Goal: Communication & Community: Connect with others

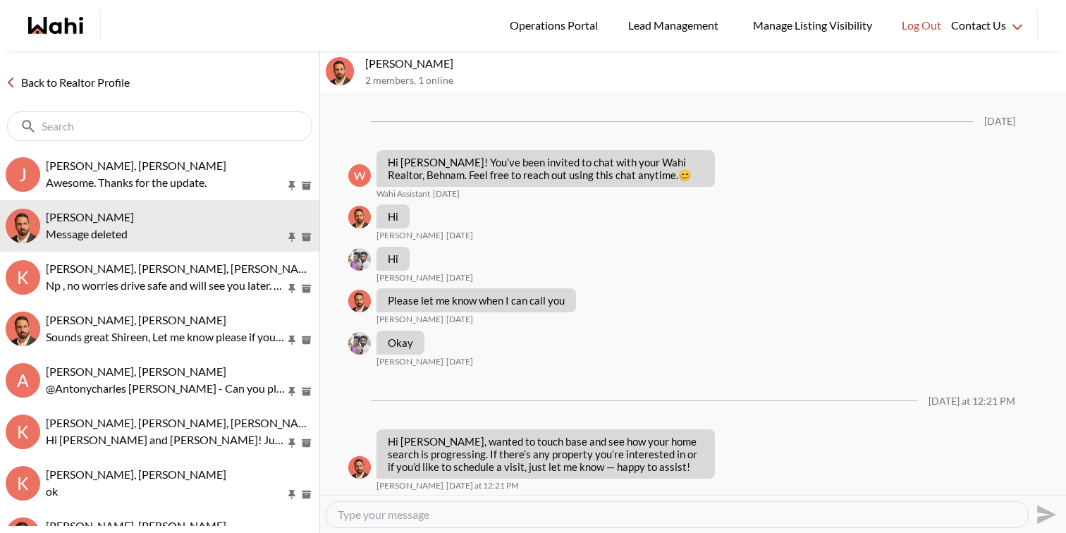
scroll to position [935, 0]
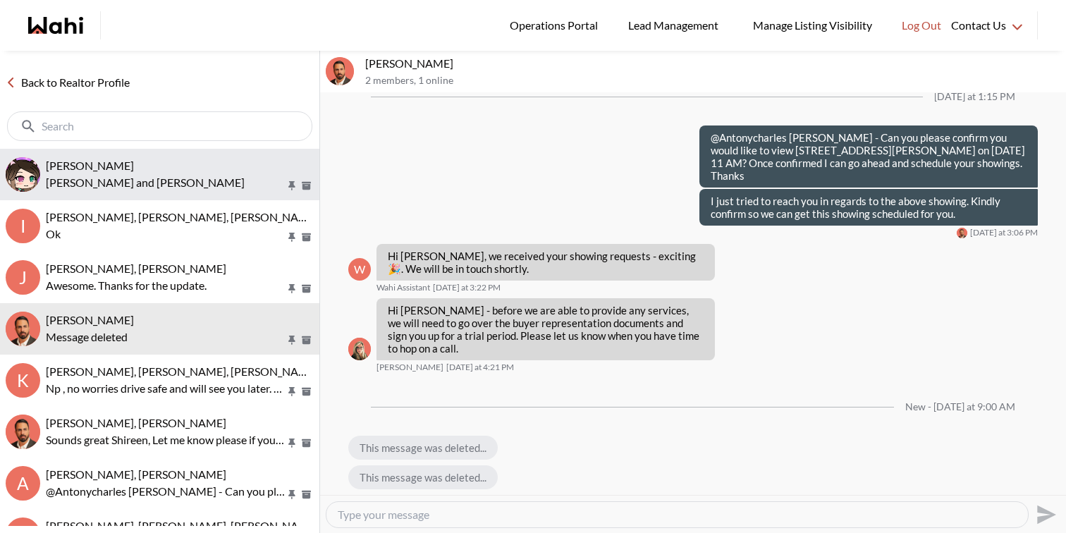
click at [200, 166] on div "[PERSON_NAME]" at bounding box center [180, 166] width 268 height 14
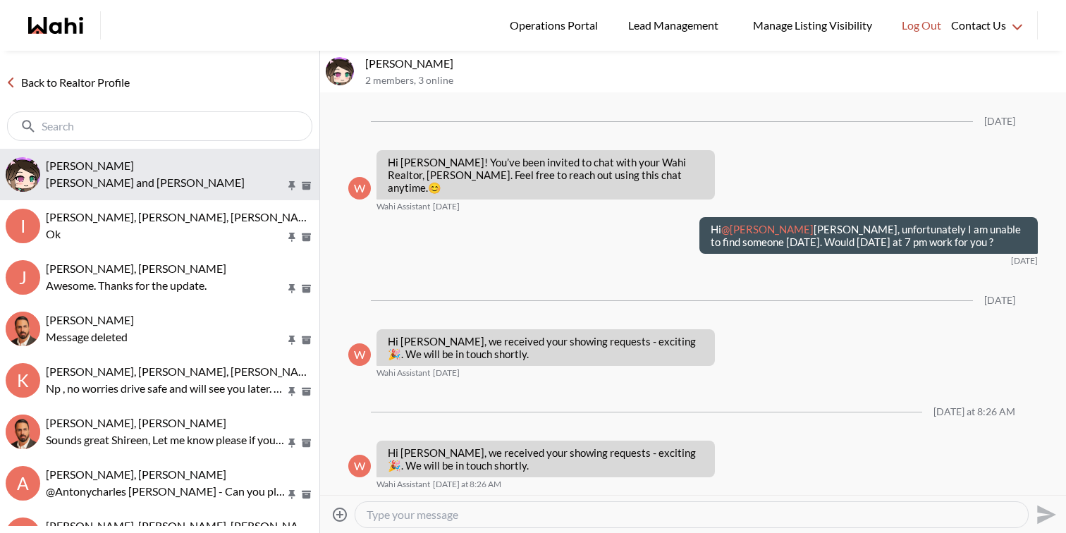
scroll to position [5455, 0]
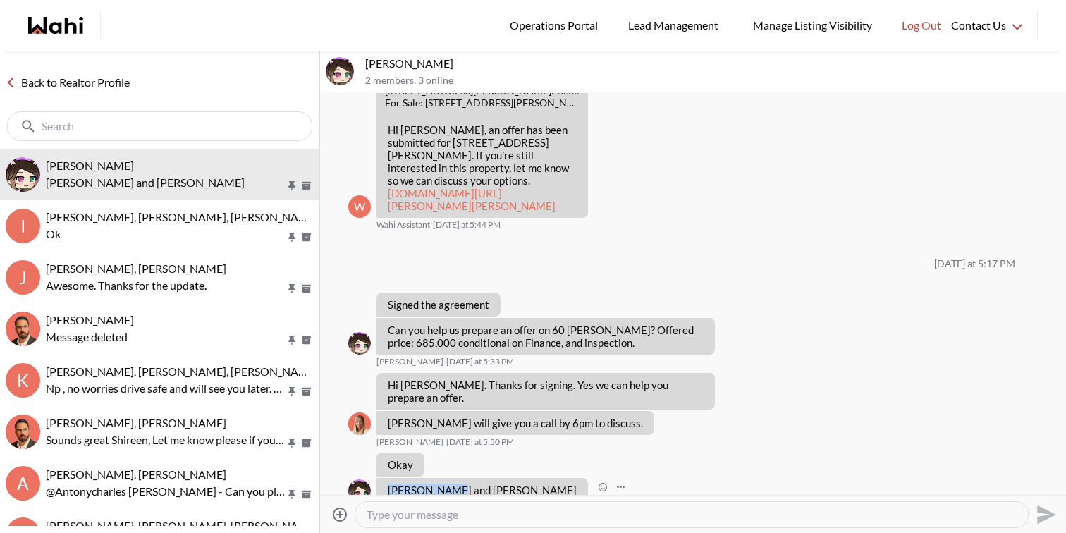
drag, startPoint x: 451, startPoint y: 463, endPoint x: 385, endPoint y: 460, distance: 65.6
click at [385, 478] on div "[PERSON_NAME] and [PERSON_NAME]" at bounding box center [482, 490] width 212 height 24
copy p "[PERSON_NAME]"
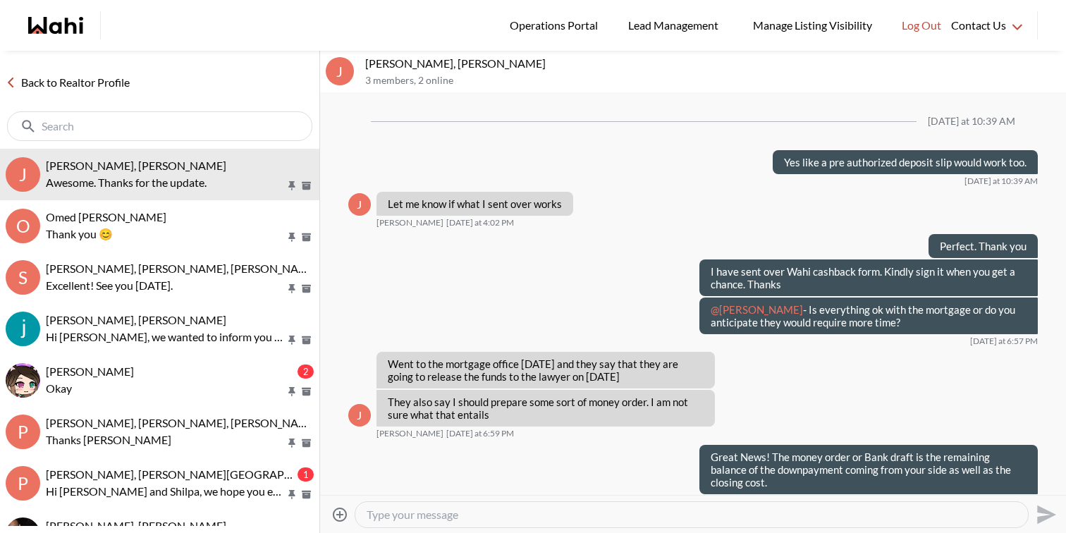
scroll to position [2817, 0]
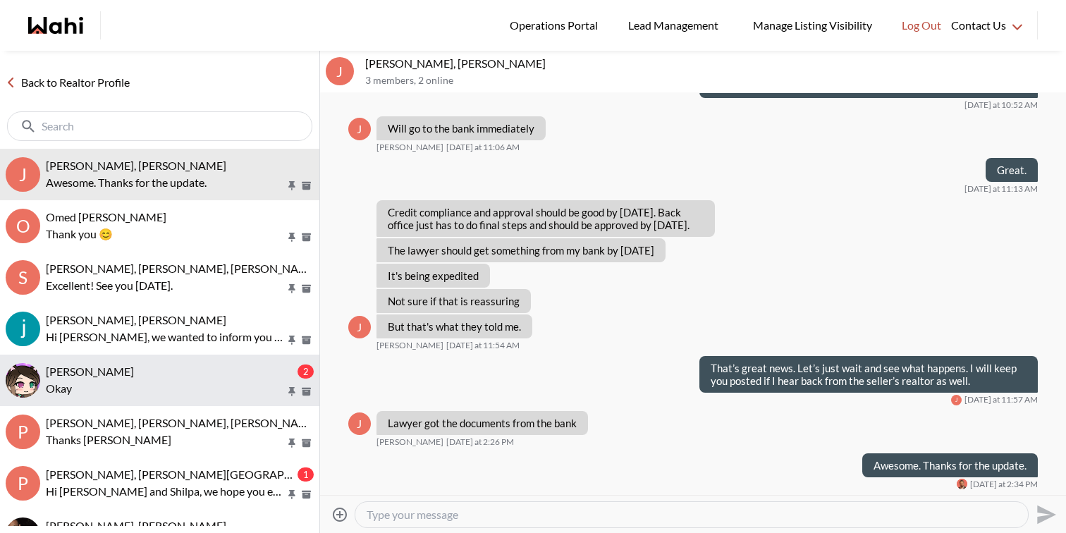
click at [157, 376] on div "[PERSON_NAME]" at bounding box center [170, 371] width 249 height 14
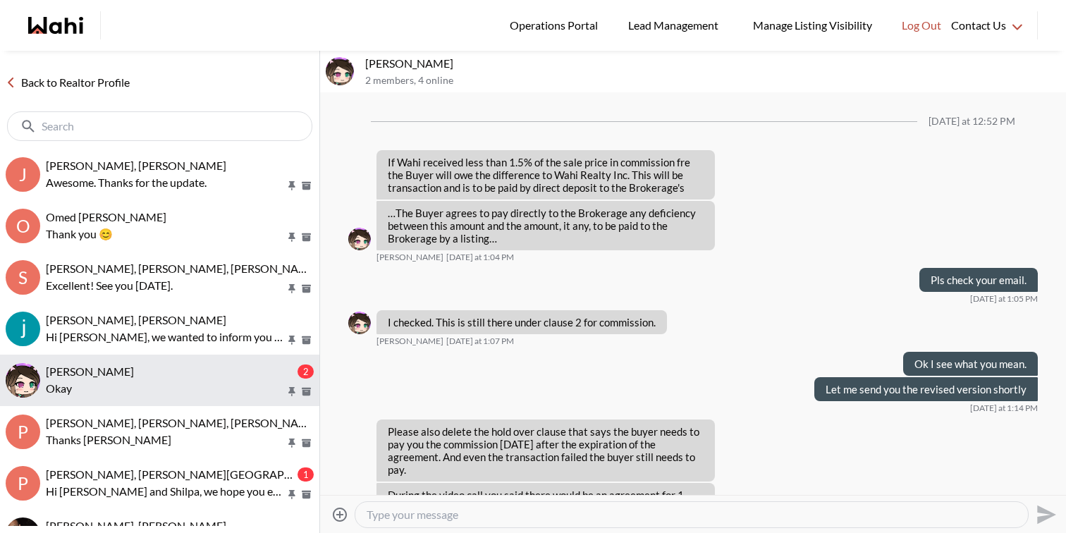
scroll to position [2021, 0]
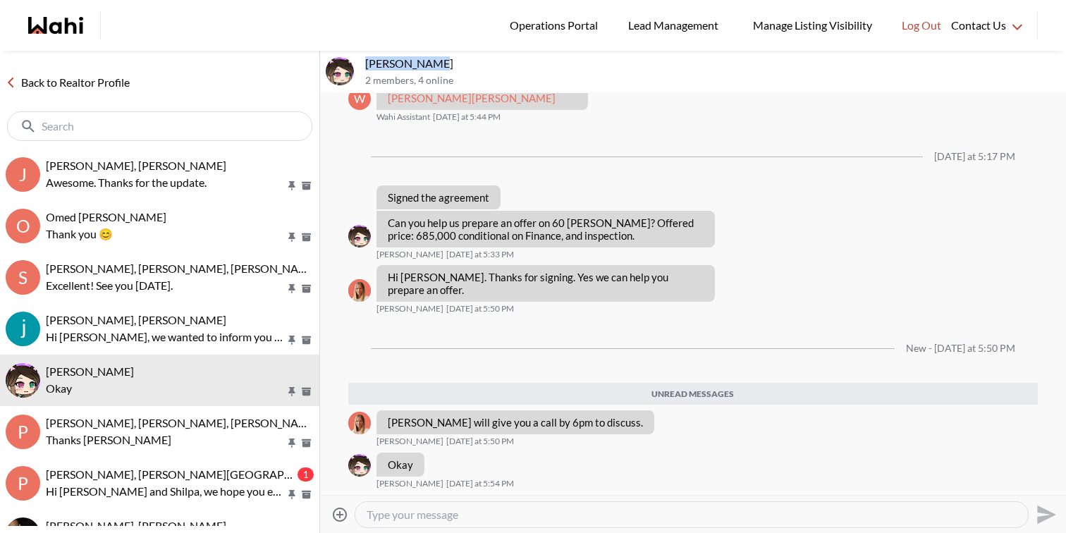
drag, startPoint x: 426, startPoint y: 65, endPoint x: 364, endPoint y: 63, distance: 62.1
click at [364, 63] on div "[PERSON_NAME] 2 members , 4 online" at bounding box center [693, 72] width 746 height 42
copy p "[PERSON_NAME]"
